Goal: Navigation & Orientation: Find specific page/section

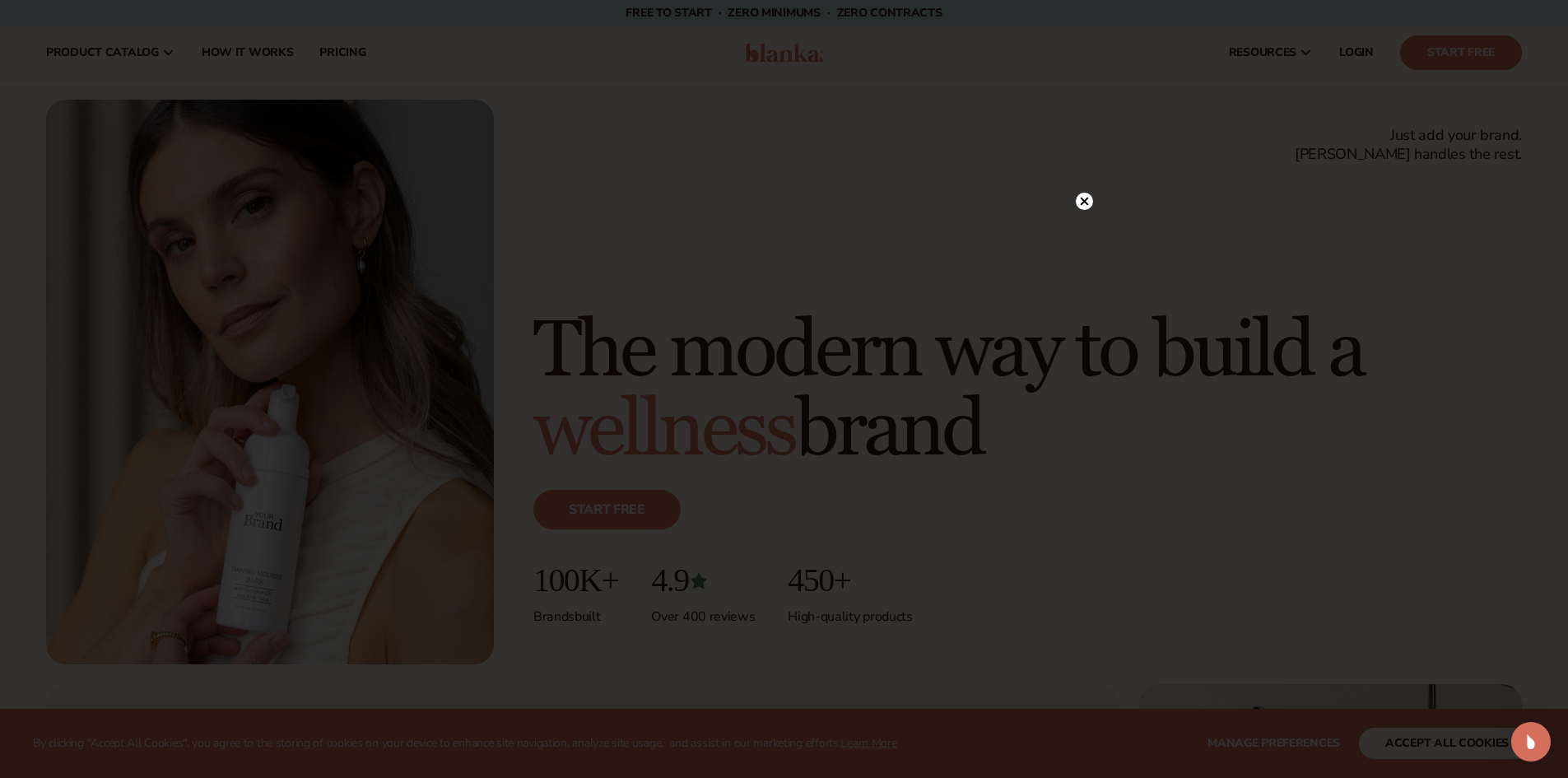
click at [1083, 201] on icon at bounding box center [1084, 201] width 8 height 8
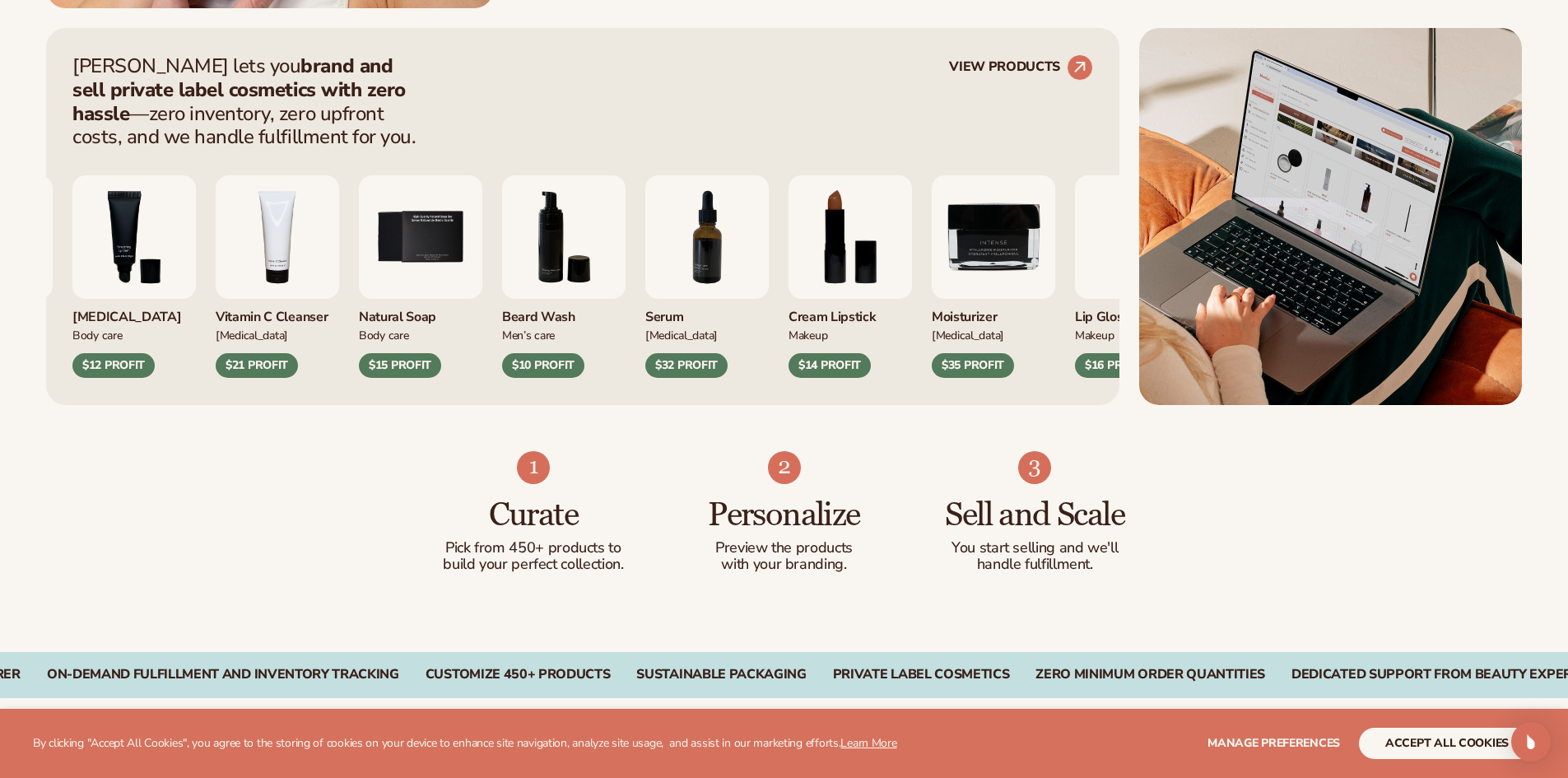
scroll to position [659, 0]
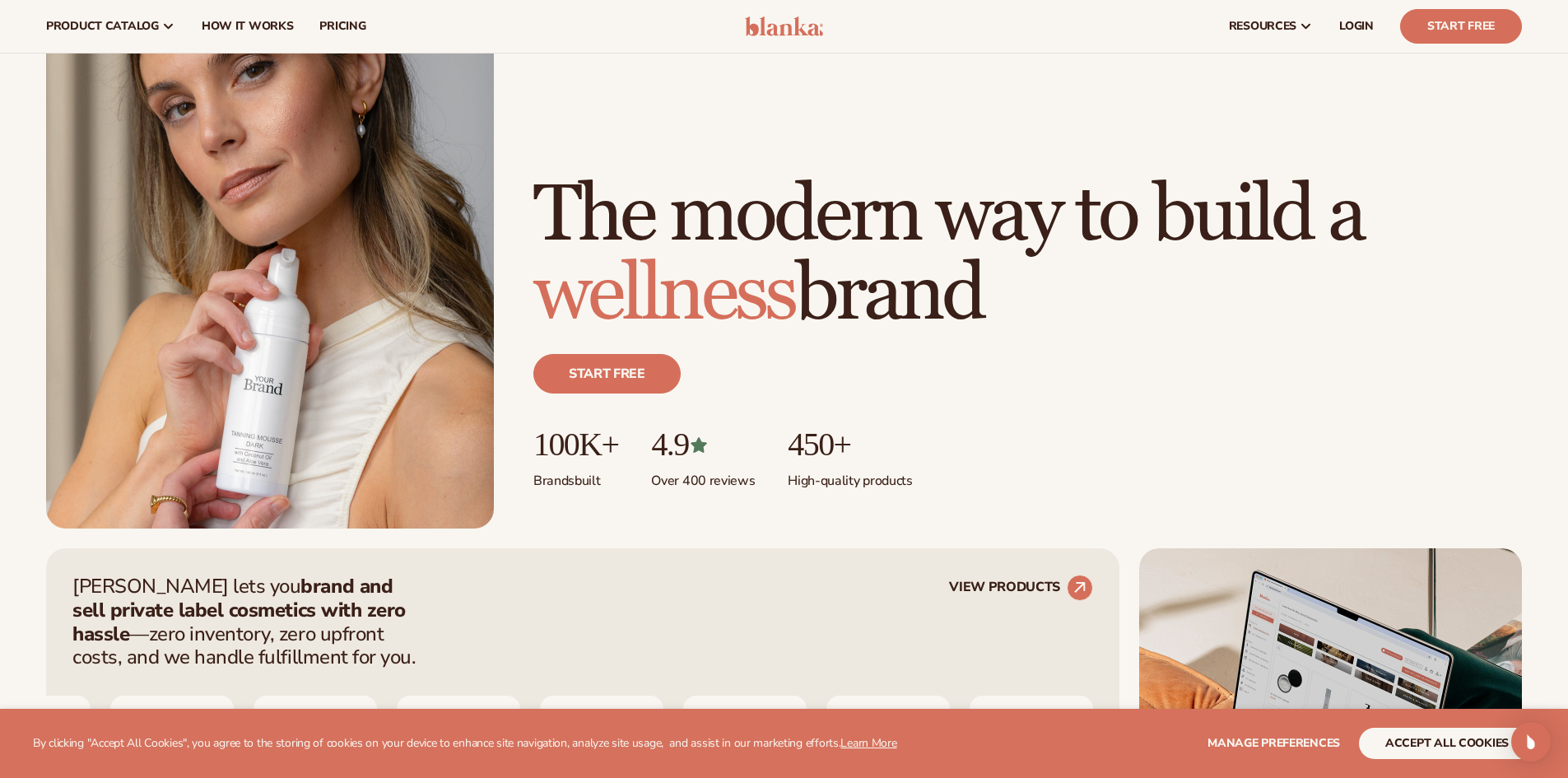
scroll to position [0, 0]
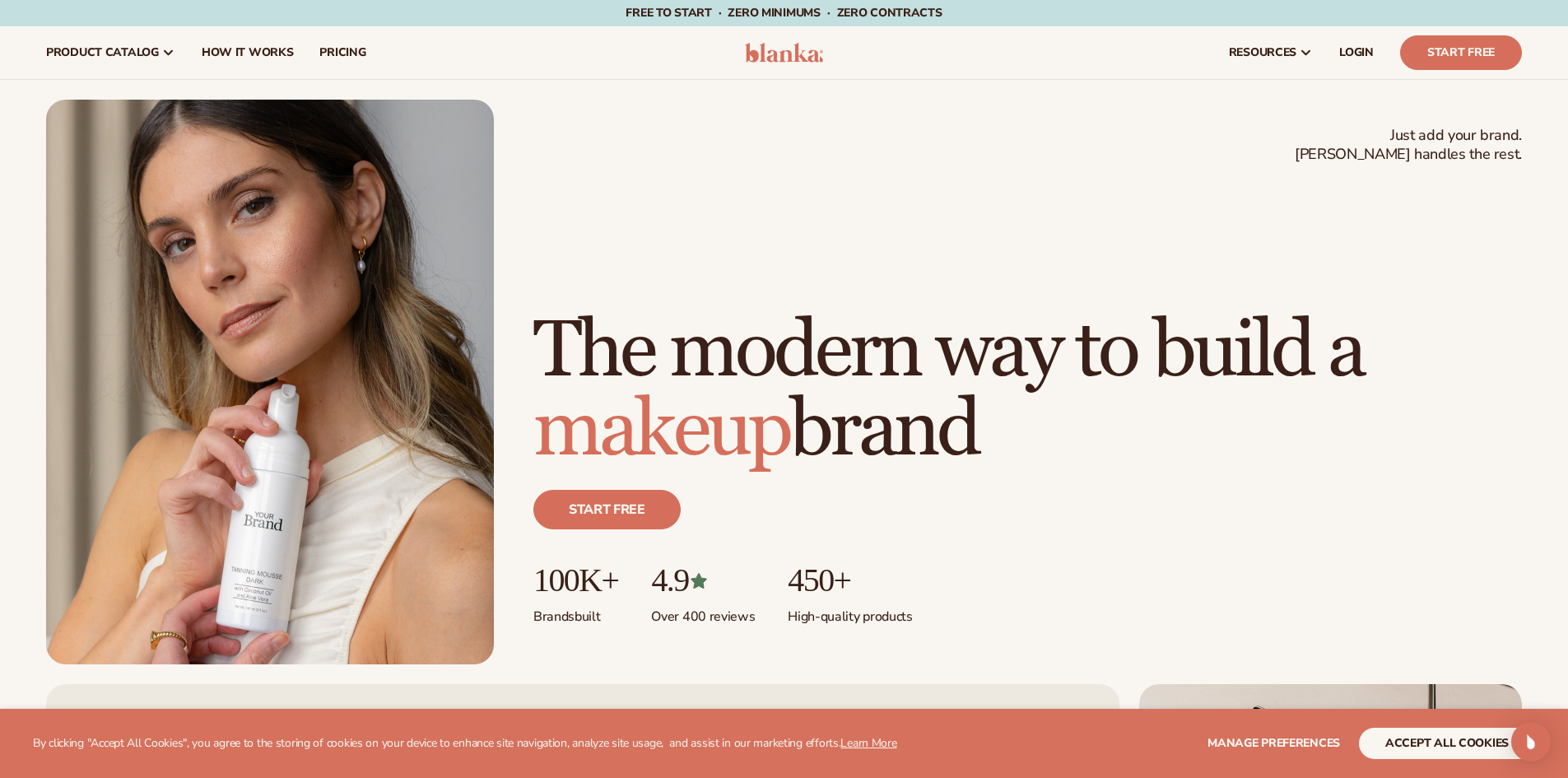
click at [795, 63] on header "Cart product catalog The Lab by Blanka" at bounding box center [784, 52] width 1568 height 53
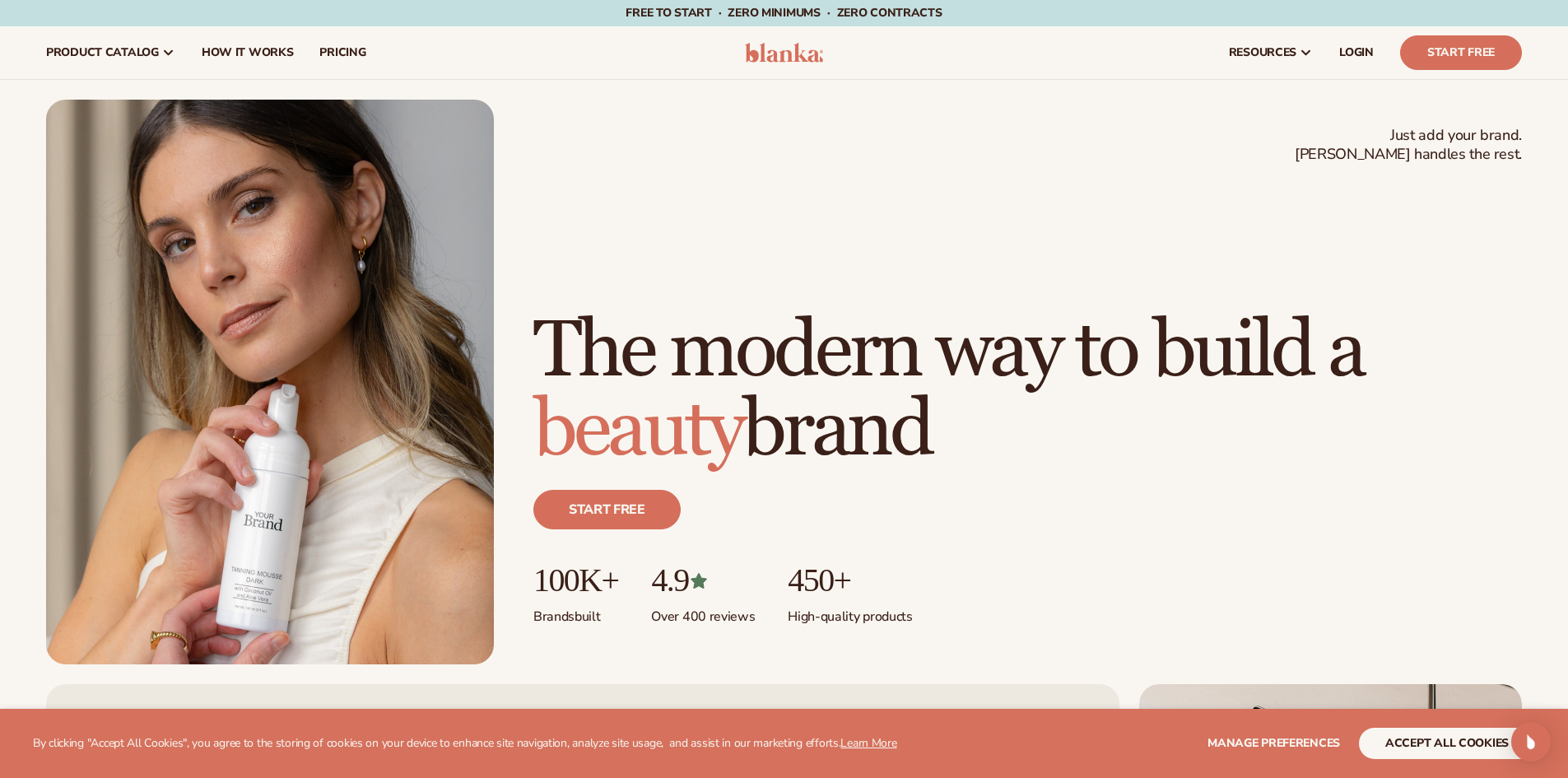
click at [795, 63] on header "Cart product catalog The Lab by Blanka" at bounding box center [784, 52] width 1568 height 53
click at [789, 48] on img at bounding box center [784, 52] width 78 height 20
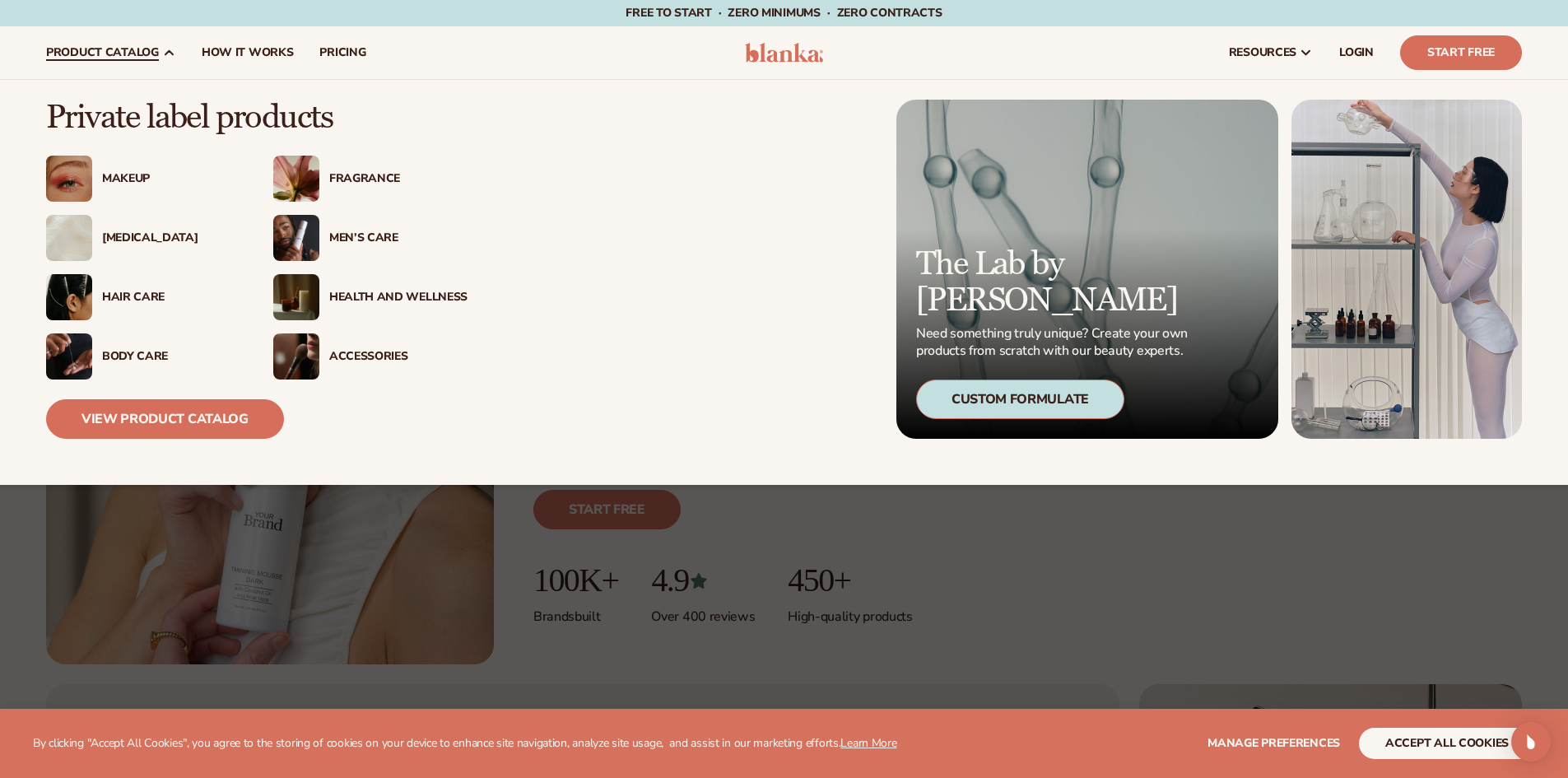
click at [176, 56] on link "product catalog" at bounding box center [110, 52] width 156 height 53
